Goal: Transaction & Acquisition: Purchase product/service

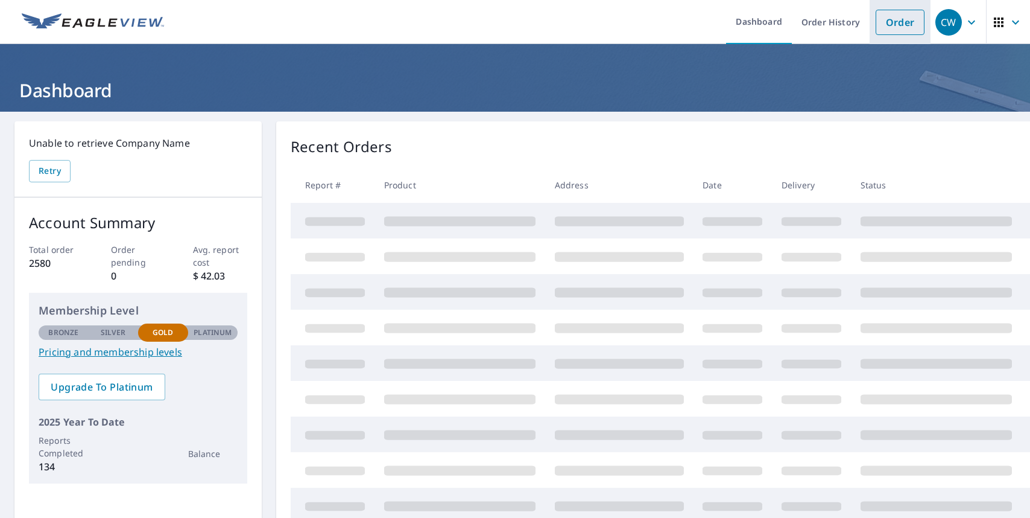
click at [889, 24] on link "Order" at bounding box center [900, 22] width 49 height 25
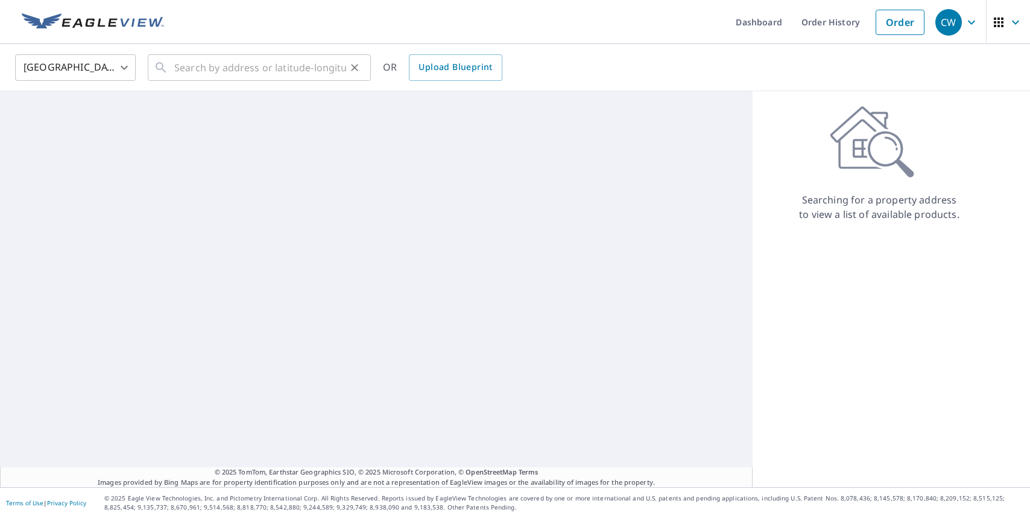
click at [159, 74] on icon at bounding box center [161, 67] width 14 height 14
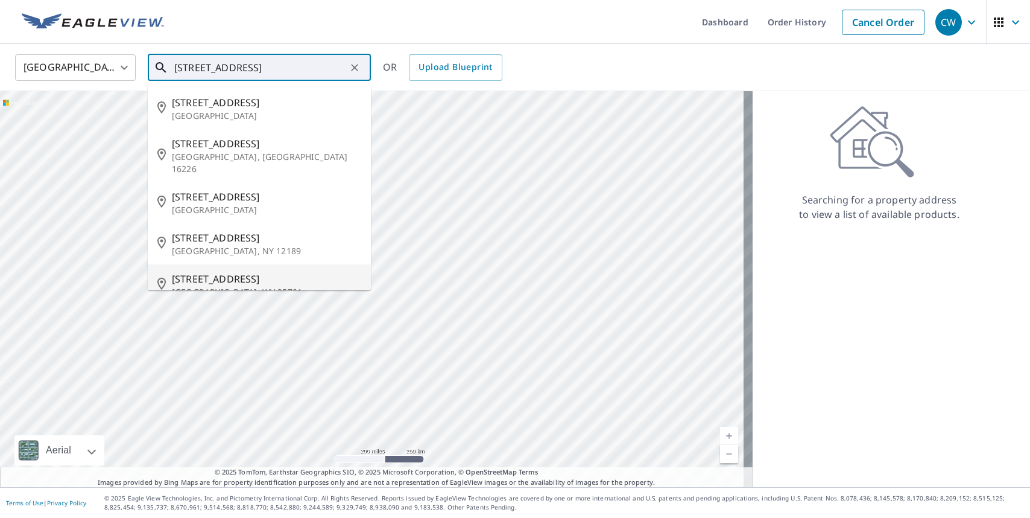
click at [231, 271] on span "[STREET_ADDRESS]" at bounding box center [266, 278] width 189 height 14
type input "[STREET_ADDRESS]"
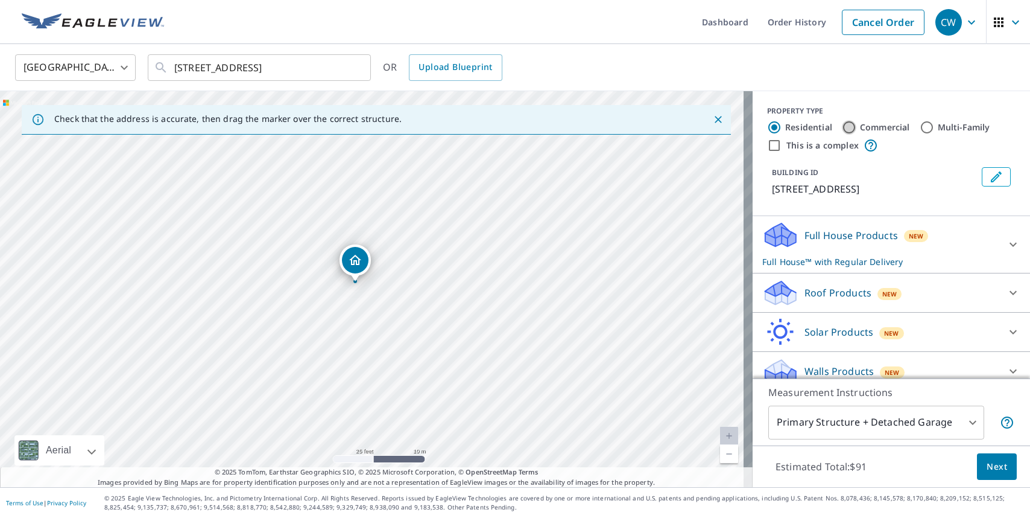
click at [842, 121] on input "Commercial" at bounding box center [849, 127] width 14 height 14
radio input "true"
type input "4"
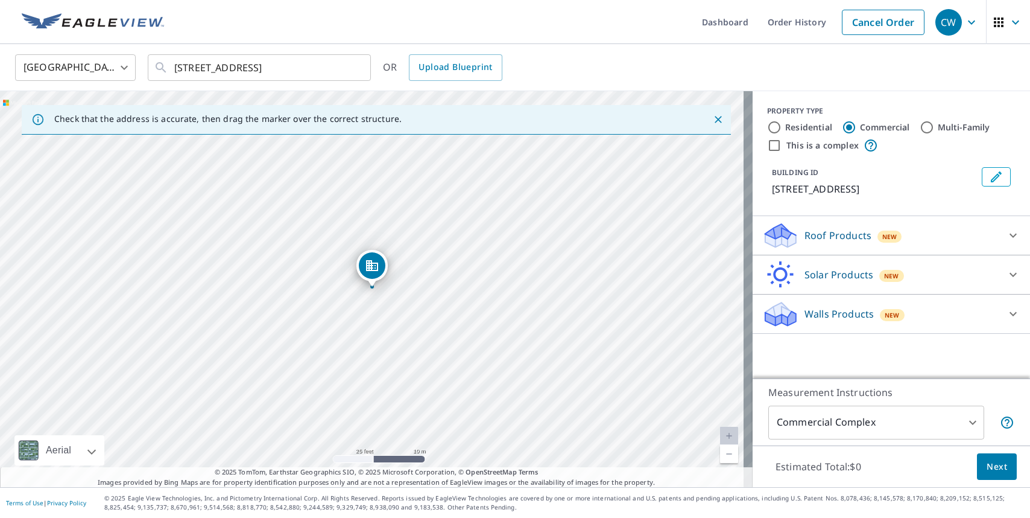
click at [960, 244] on div "Roof Products New" at bounding box center [880, 235] width 236 height 28
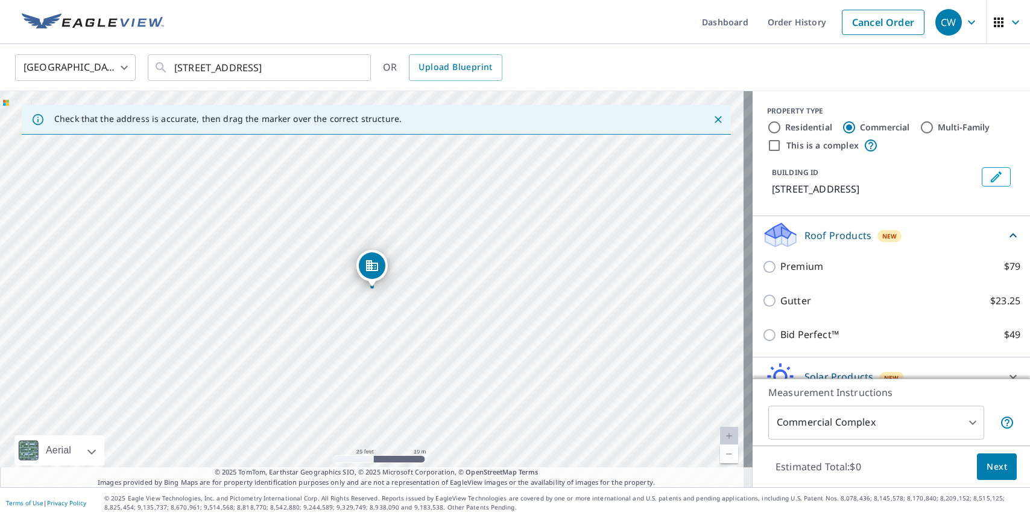
click at [957, 204] on div "PROPERTY TYPE Residential Commercial Multi-Family This is a complex BUILDING ID…" at bounding box center [891, 153] width 277 height 125
click at [767, 128] on input "Residential" at bounding box center [774, 127] width 14 height 14
radio input "true"
type input "1"
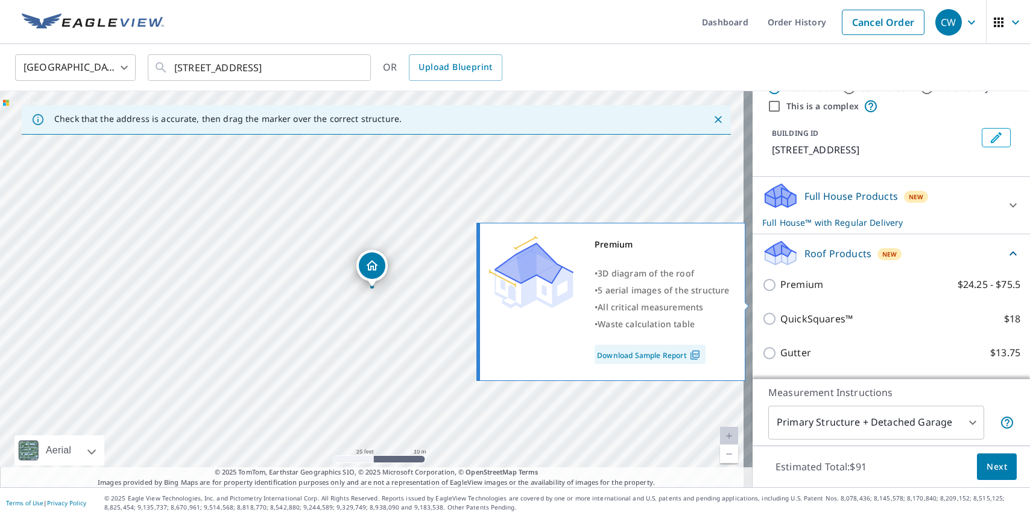
scroll to position [60, 0]
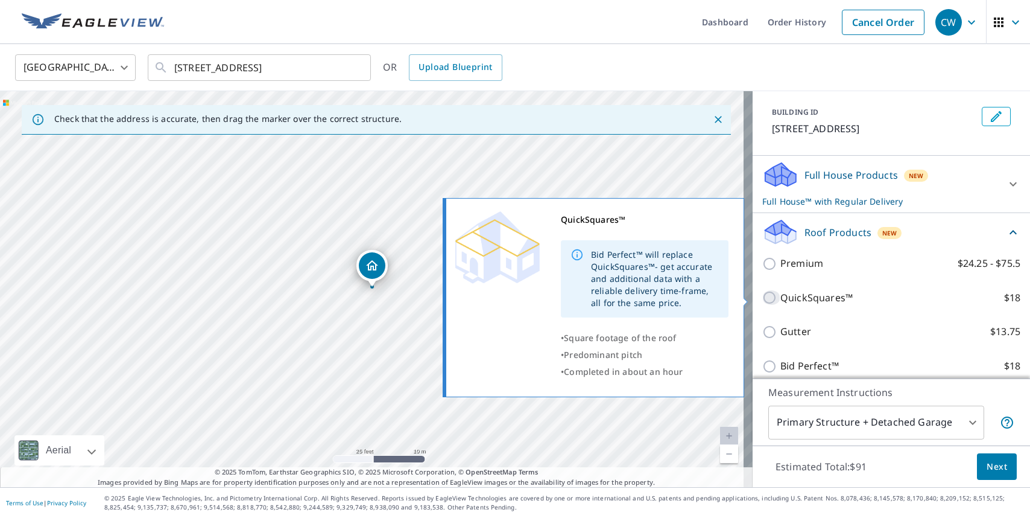
click at [762, 296] on input "QuickSquares™ $18" at bounding box center [771, 297] width 18 height 14
checkbox input "true"
checkbox input "false"
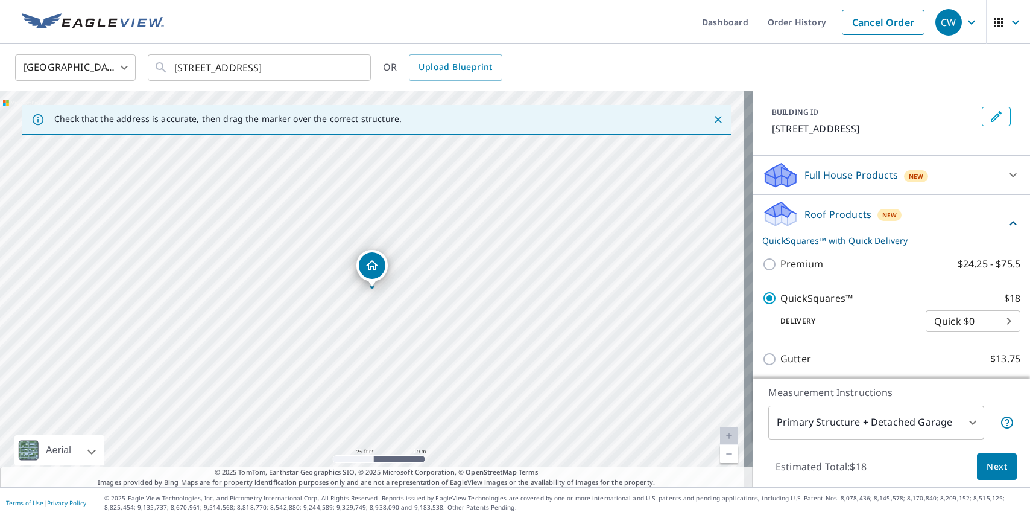
click at [988, 468] on span "Next" at bounding box center [997, 466] width 21 height 15
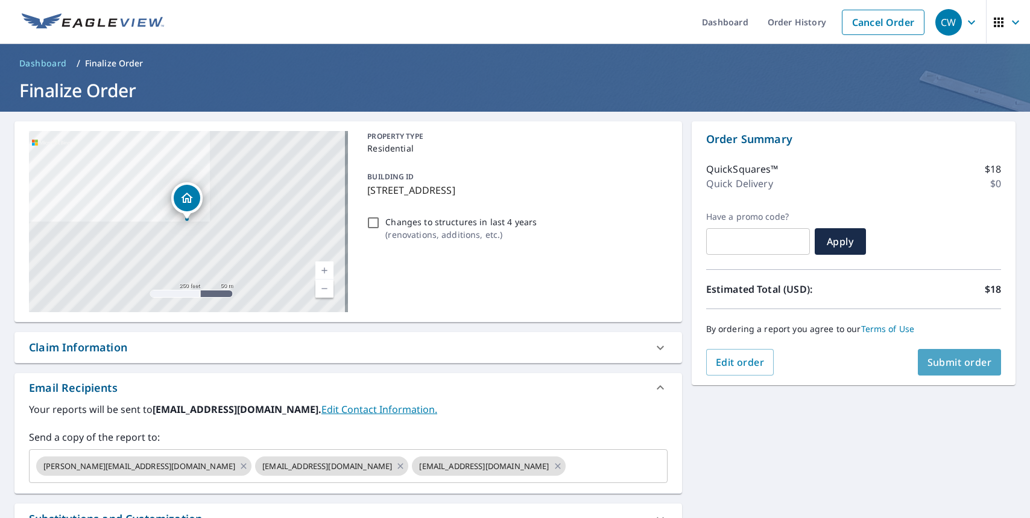
click at [955, 366] on span "Submit order" at bounding box center [960, 361] width 65 height 13
checkbox input "true"
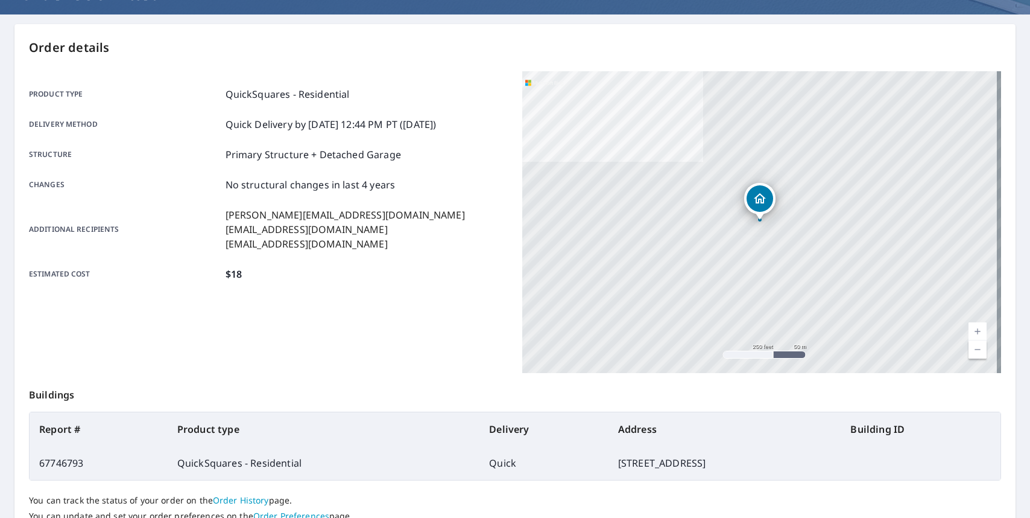
scroll to position [192, 0]
